Goal: Contribute content: Contribute content

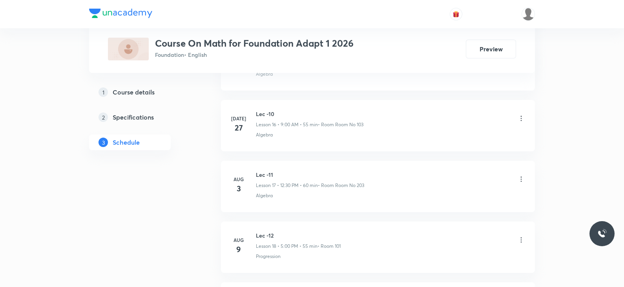
scroll to position [1736, 0]
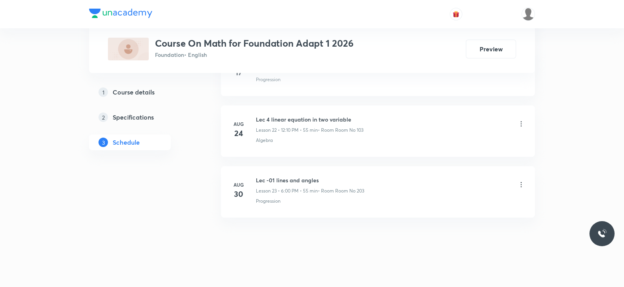
click at [274, 176] on h6 "Lec -01 lines and angles" at bounding box center [310, 180] width 108 height 8
copy h6 "Lec -01 lines and angles"
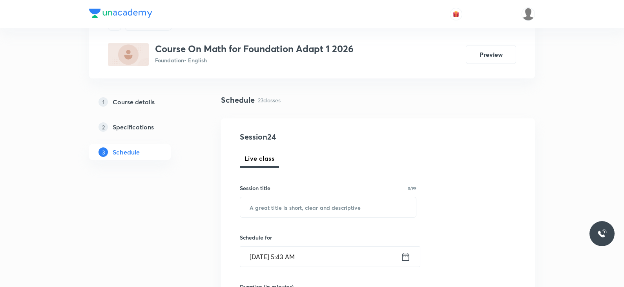
scroll to position [0, 0]
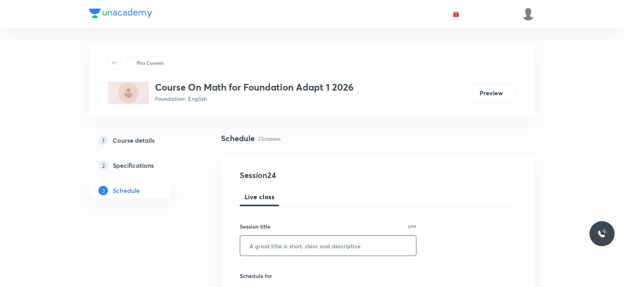
click at [287, 240] on input "text" at bounding box center [328, 246] width 176 height 20
paste input "Lec -01 lines and angles"
click at [271, 245] on input "Lec -01 lines and angles" at bounding box center [328, 246] width 176 height 20
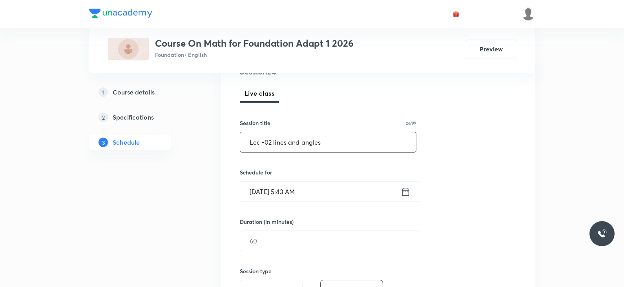
scroll to position [108, 0]
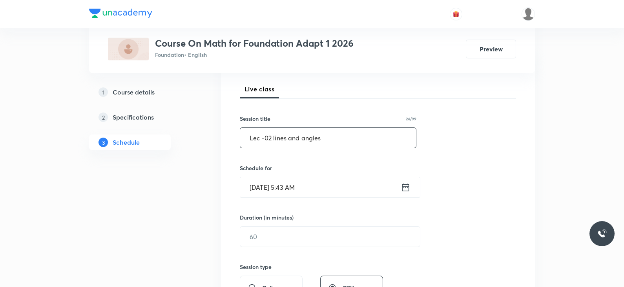
type input "Lec -02 lines and angles"
click at [407, 186] on icon at bounding box center [405, 187] width 7 height 8
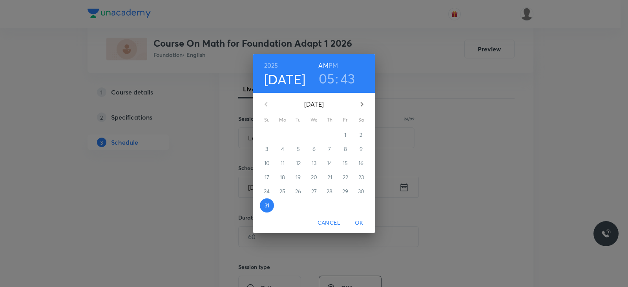
click at [327, 77] on h3 "05" at bounding box center [326, 78] width 16 height 16
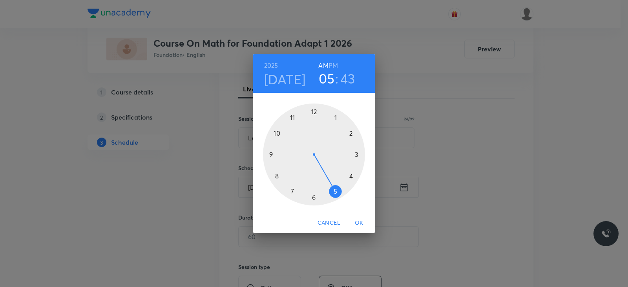
click at [292, 117] on div at bounding box center [314, 155] width 102 height 102
click at [273, 177] on div at bounding box center [314, 155] width 102 height 102
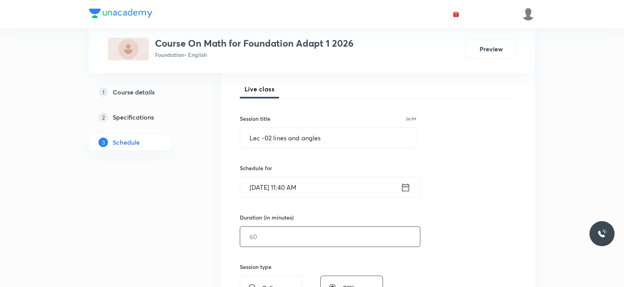
click at [296, 241] on input "text" at bounding box center [330, 237] width 180 height 20
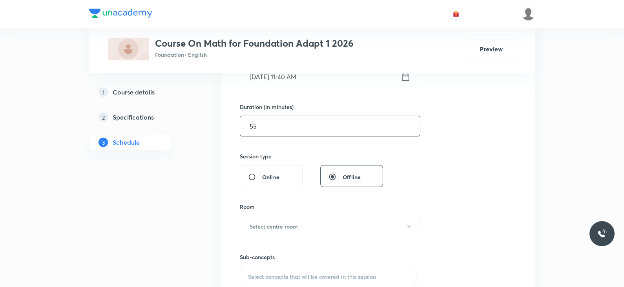
scroll to position [226, 0]
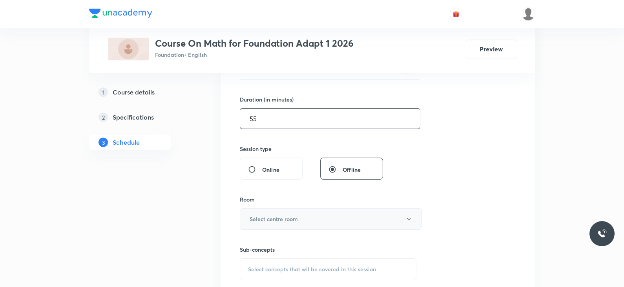
type input "55"
click at [291, 217] on h6 "Select centre room" at bounding box center [273, 219] width 48 height 8
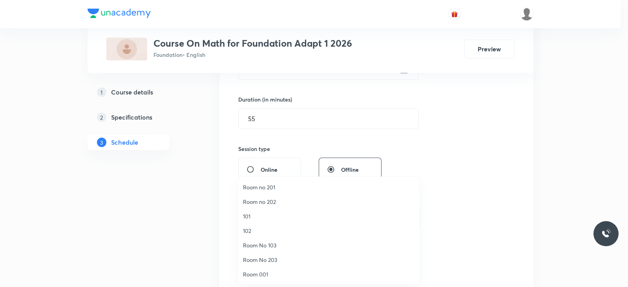
click at [272, 244] on span "Room No 103" at bounding box center [329, 245] width 172 height 8
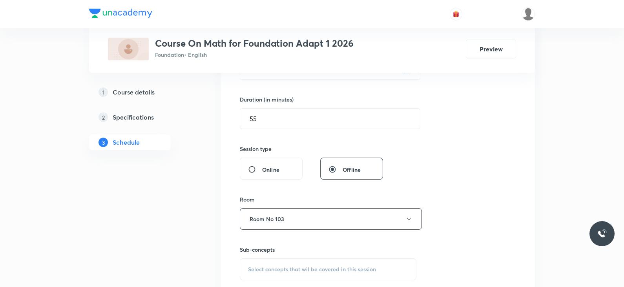
click at [291, 266] on span "Select concepts that wil be covered in this session" at bounding box center [312, 269] width 128 height 6
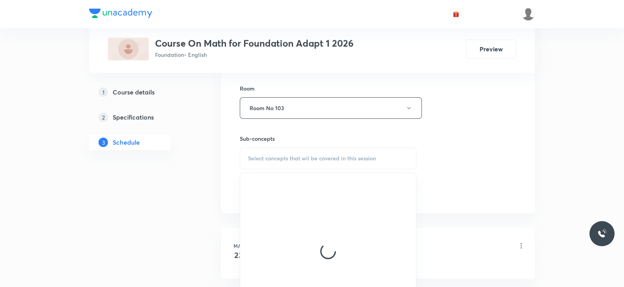
scroll to position [338, 0]
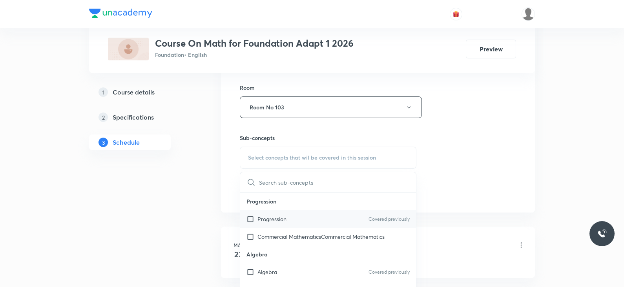
click at [301, 218] on div "Progression Covered previously" at bounding box center [328, 219] width 176 height 18
checkbox input "true"
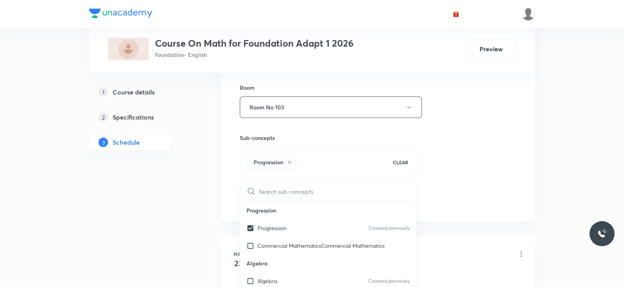
click at [428, 187] on div "Session 24 Live class Session title 24/99 Lec -02 lines and angles ​ Schedule f…" at bounding box center [378, 20] width 276 height 377
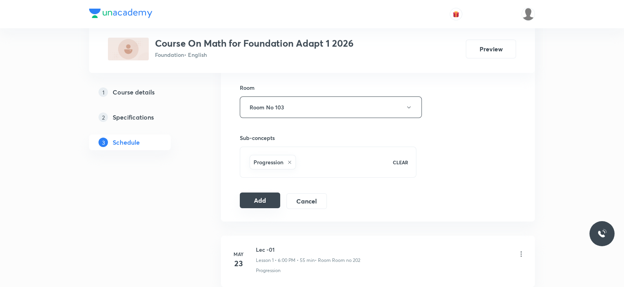
click at [257, 199] on button "Add" at bounding box center [260, 201] width 40 height 16
